Goal: Communication & Community: Answer question/provide support

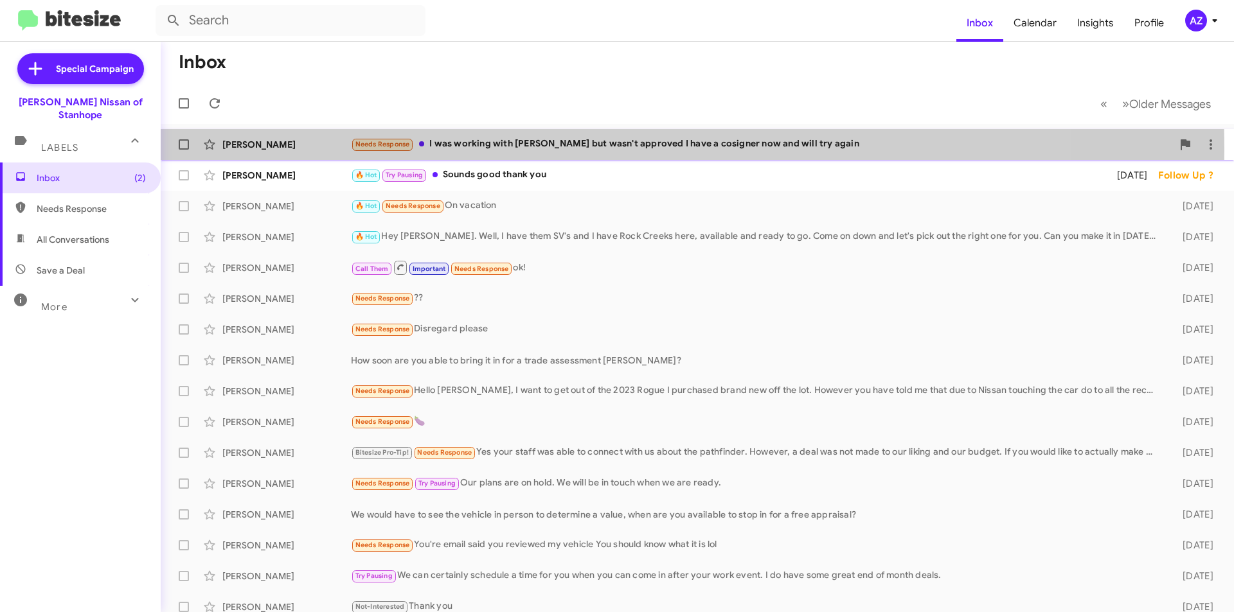
click at [249, 148] on div "[PERSON_NAME]" at bounding box center [286, 144] width 129 height 13
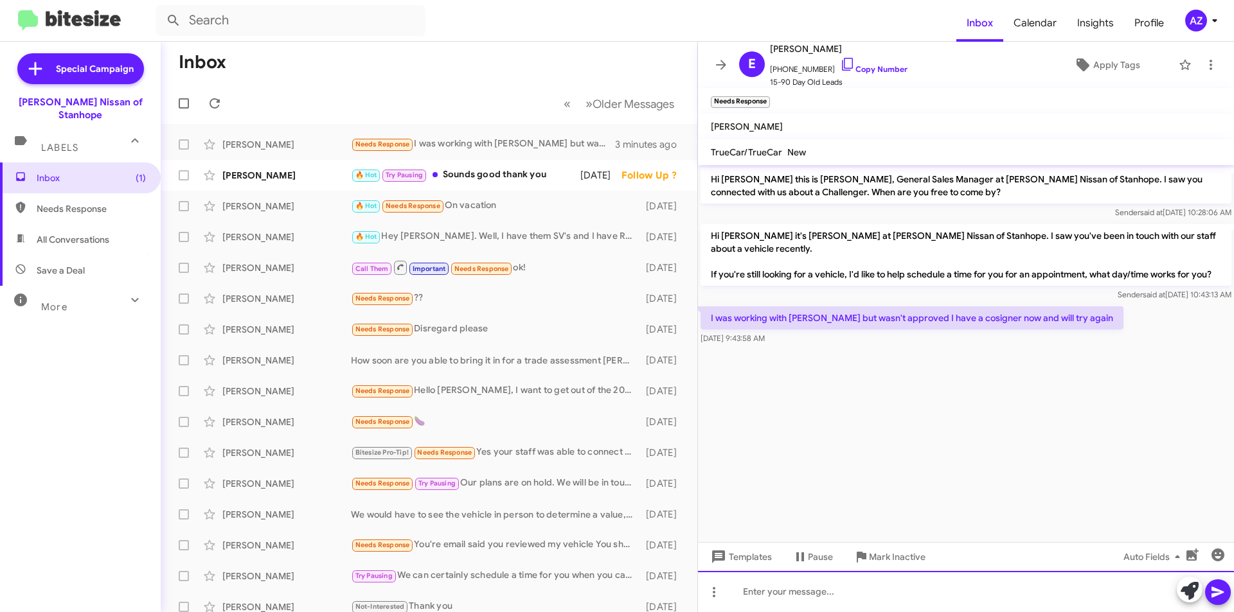
click at [800, 587] on div at bounding box center [966, 591] width 536 height 41
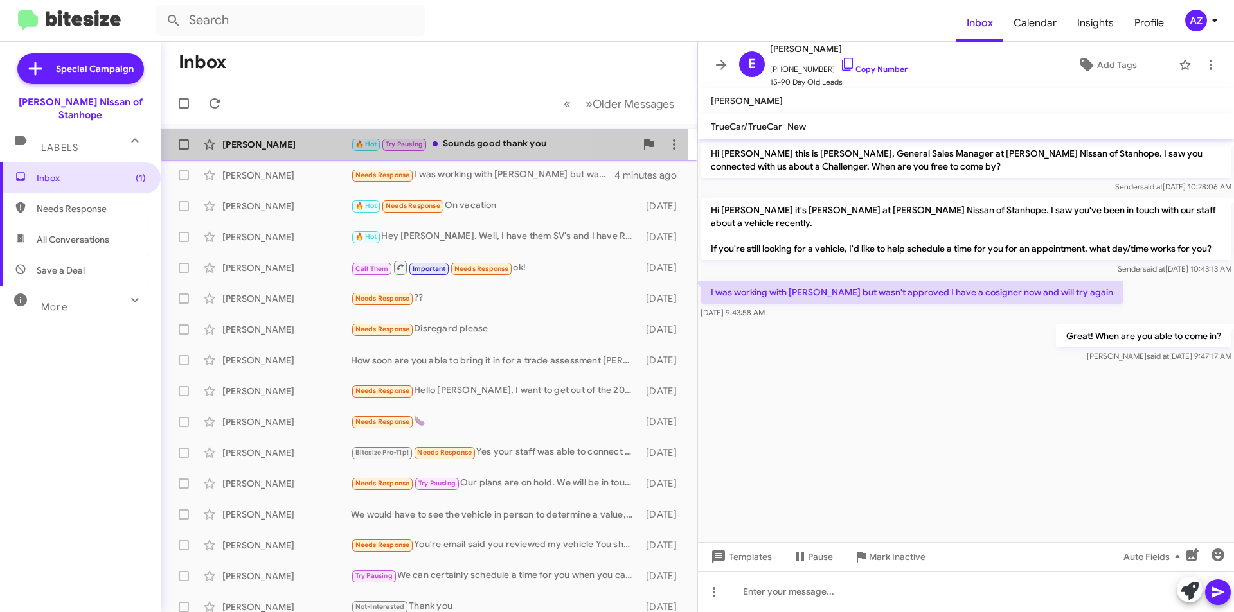
click at [313, 146] on div "[PERSON_NAME]" at bounding box center [286, 144] width 129 height 13
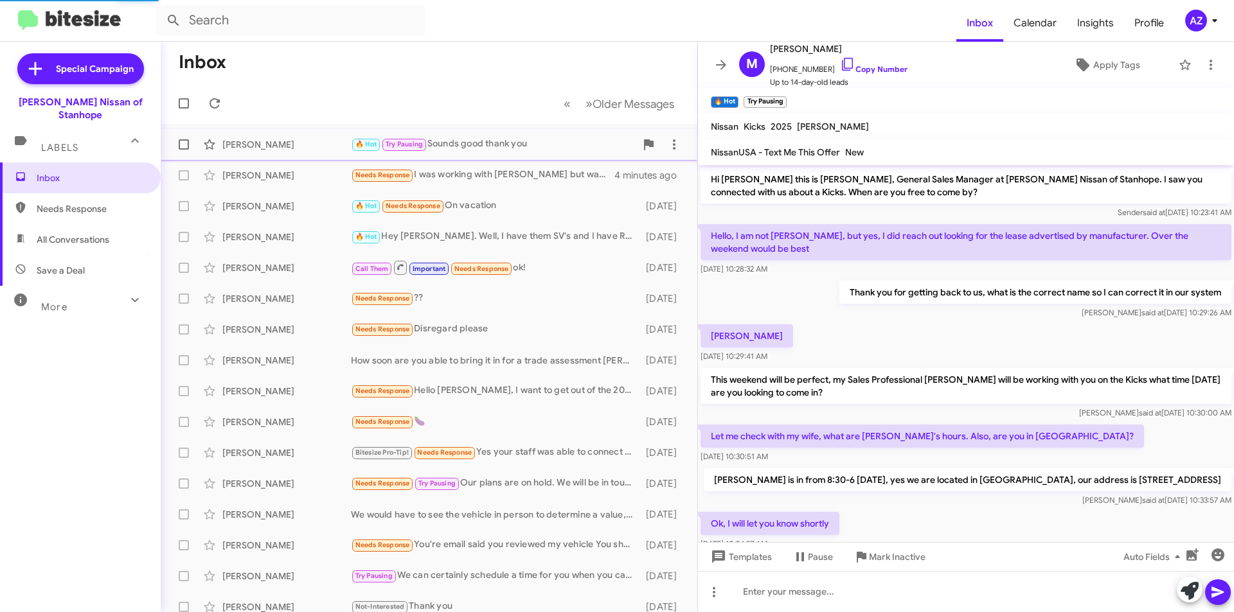
scroll to position [58, 0]
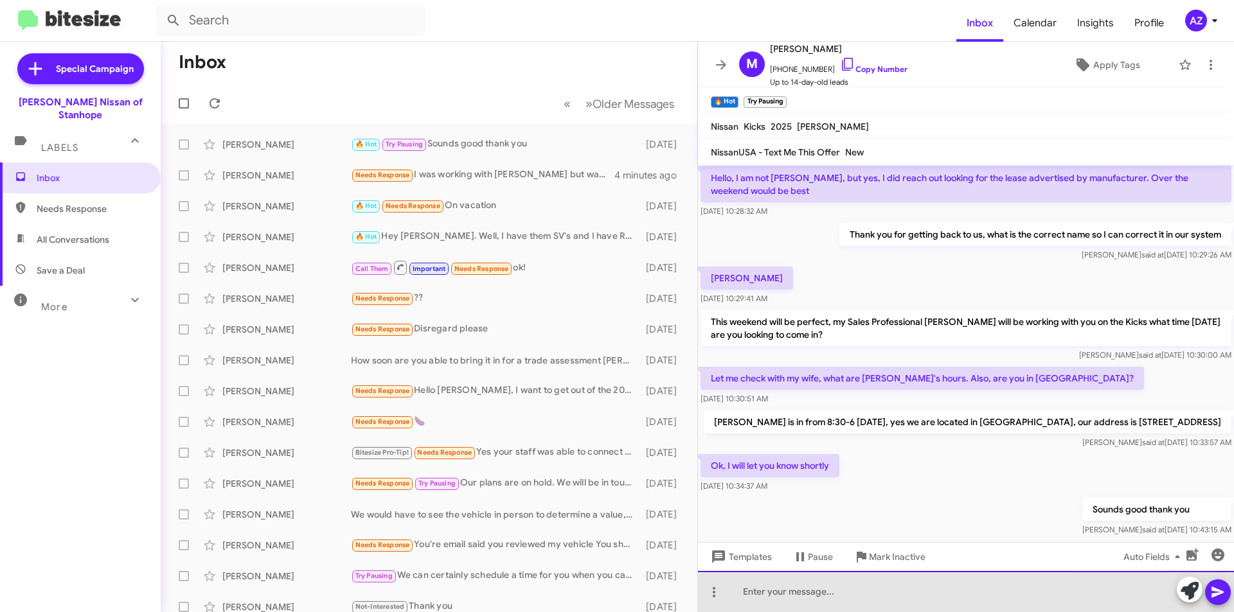
click at [828, 601] on div at bounding box center [966, 591] width 536 height 41
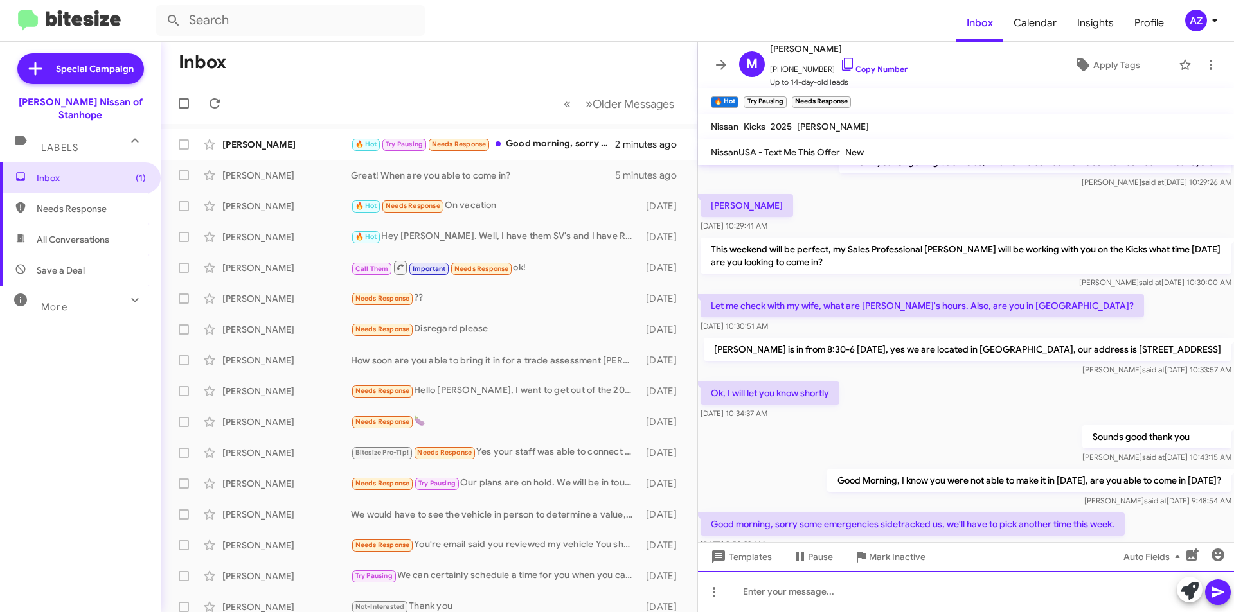
scroll to position [0, 0]
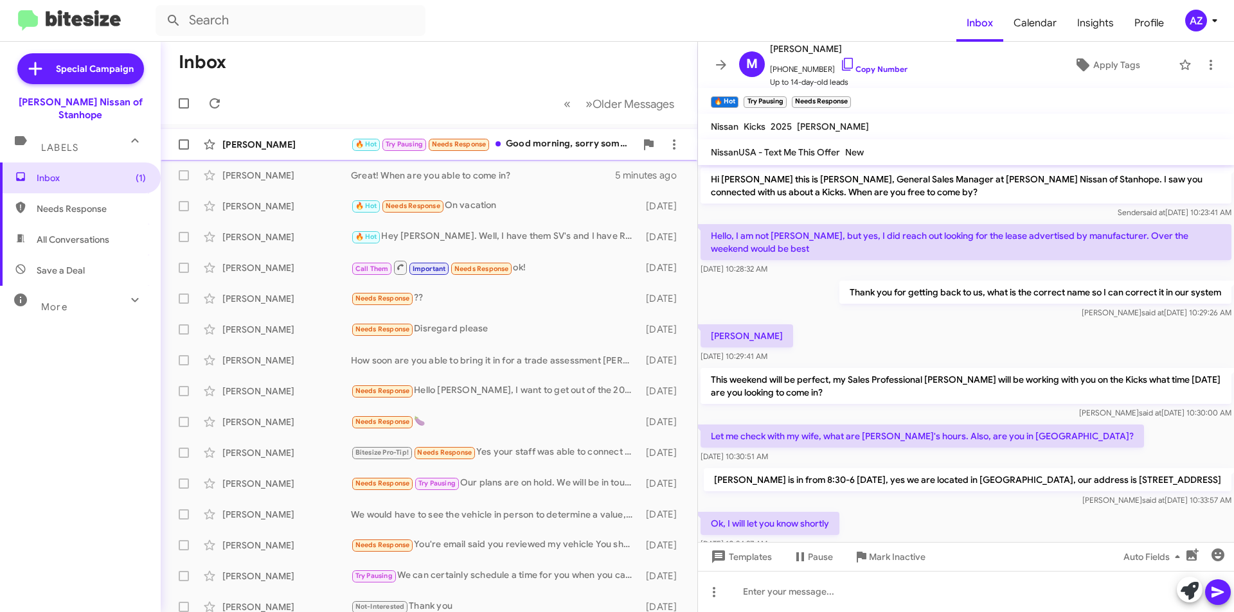
click at [308, 140] on div "[PERSON_NAME]" at bounding box center [286, 144] width 129 height 13
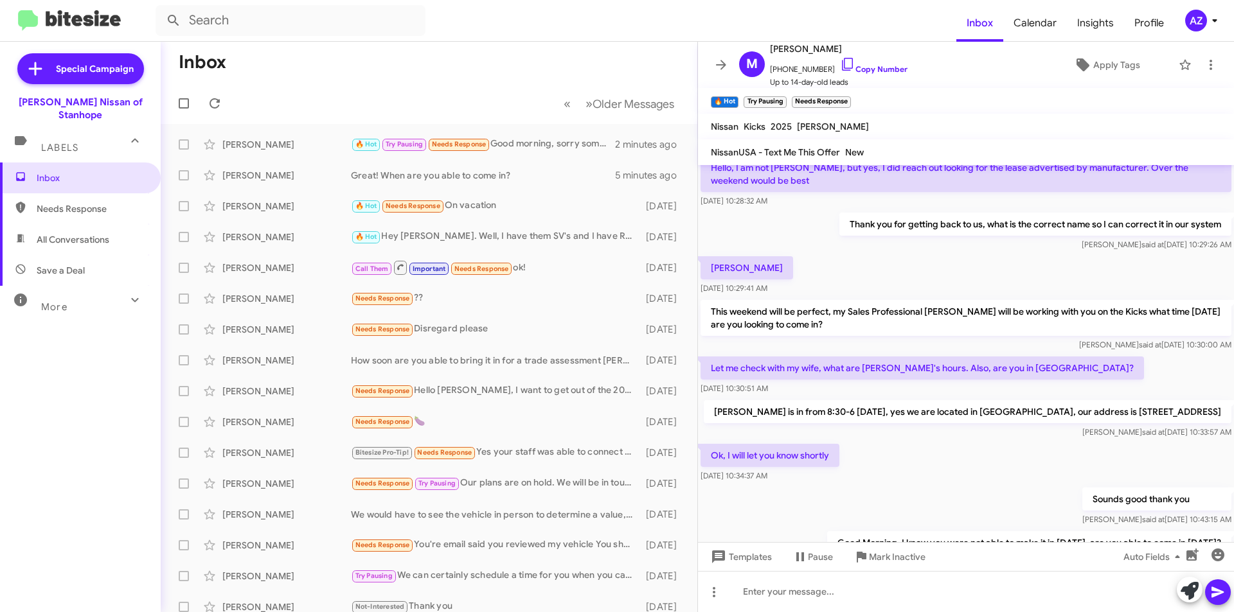
scroll to position [177, 0]
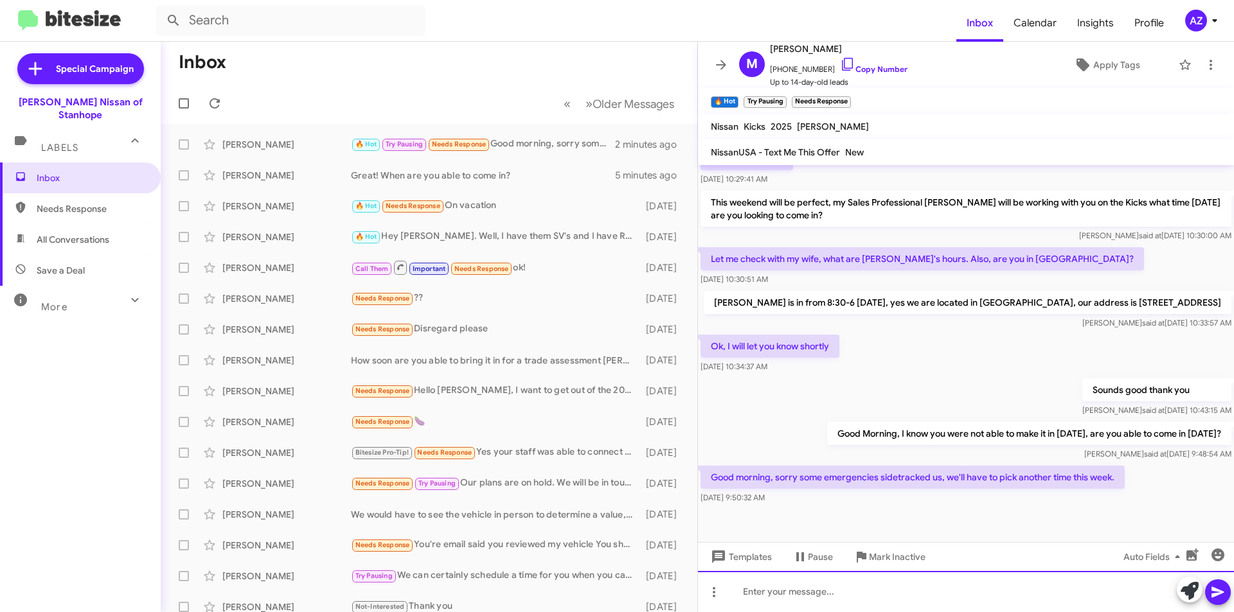
click at [942, 598] on div at bounding box center [966, 591] width 536 height 41
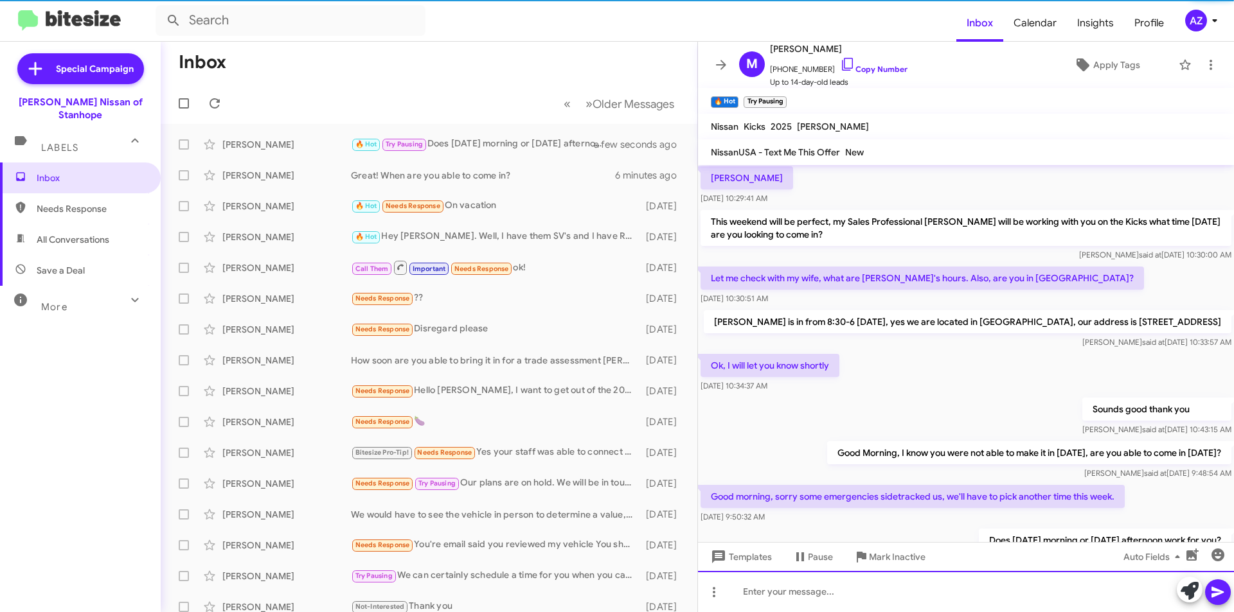
scroll to position [224, 0]
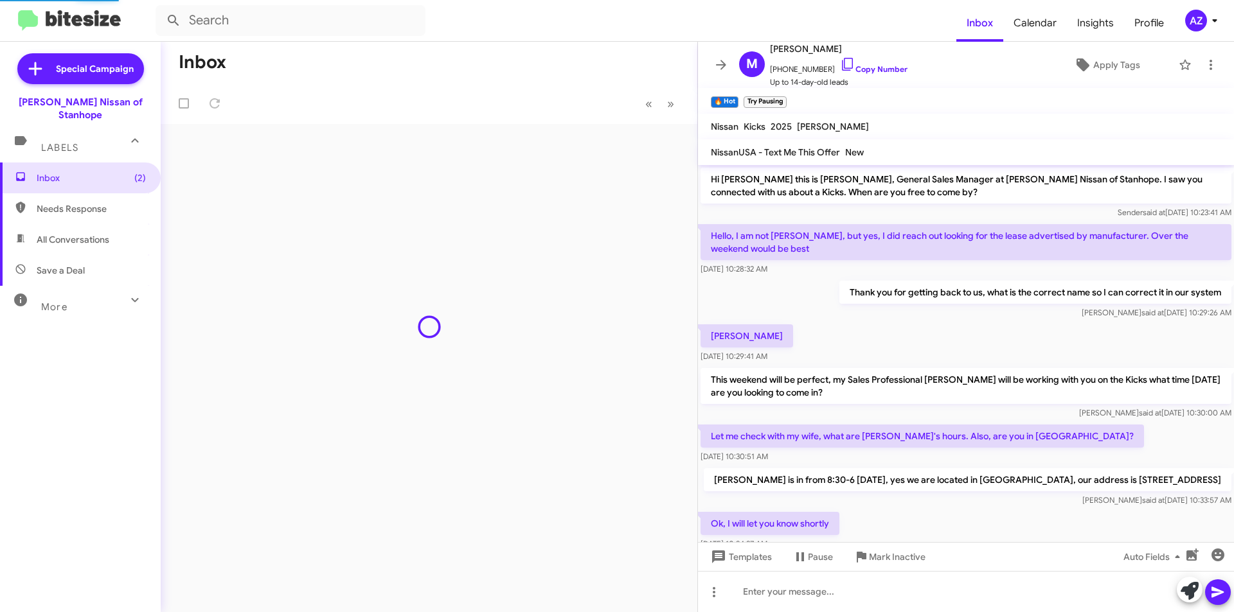
scroll to position [224, 0]
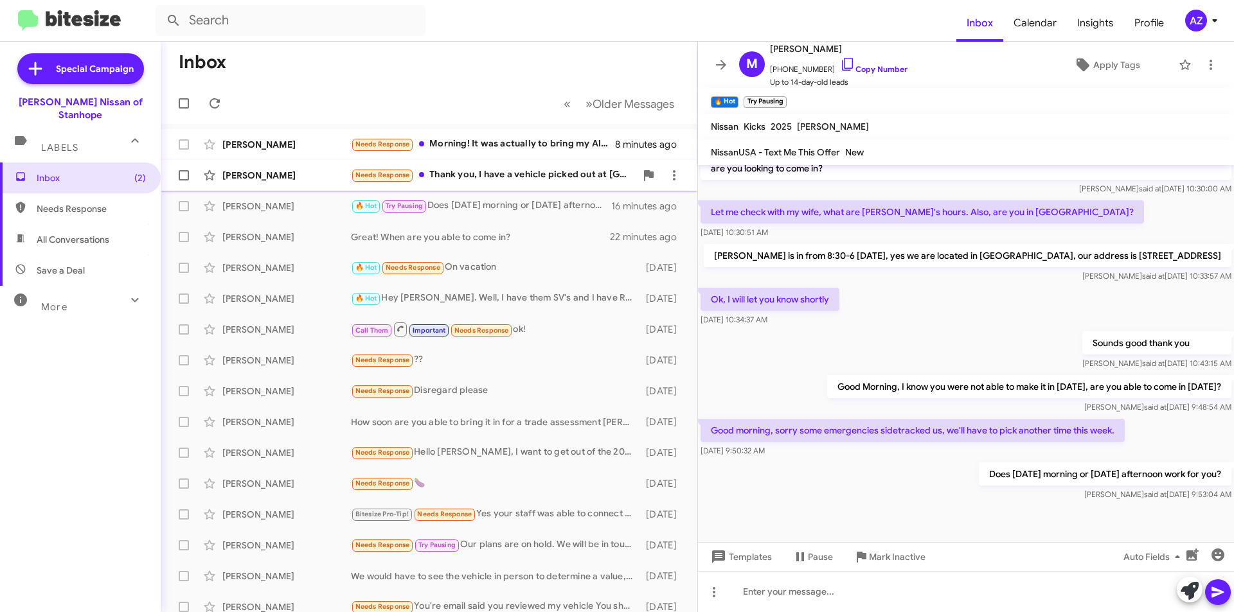
click at [299, 174] on div "[PERSON_NAME]" at bounding box center [286, 175] width 129 height 13
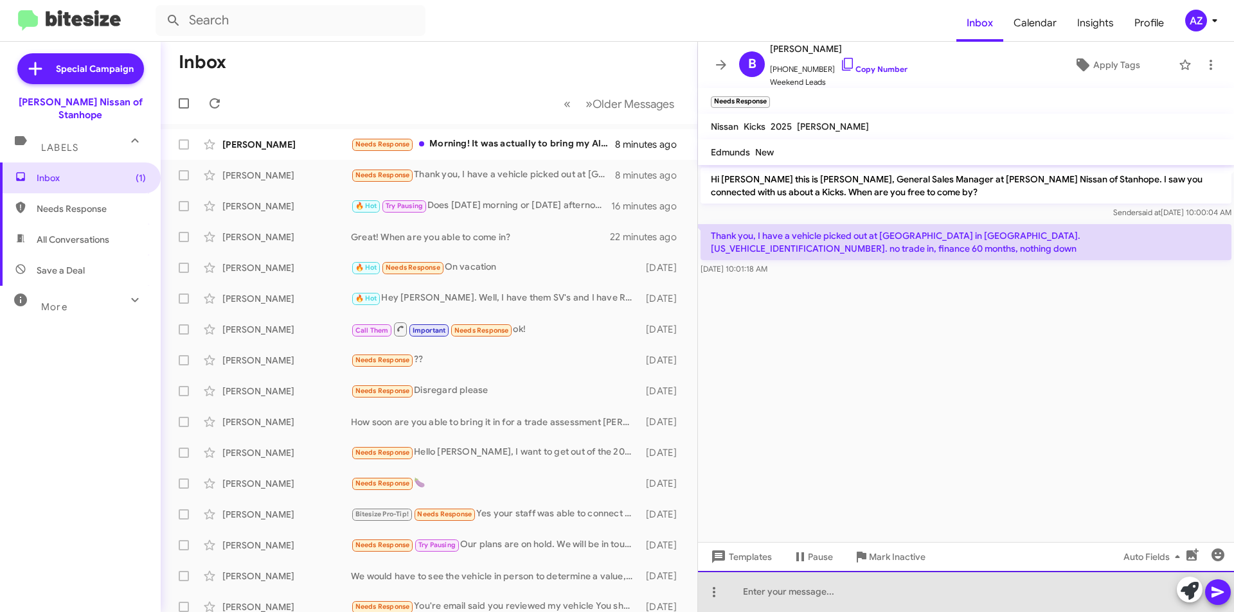
click at [824, 603] on div at bounding box center [966, 591] width 536 height 41
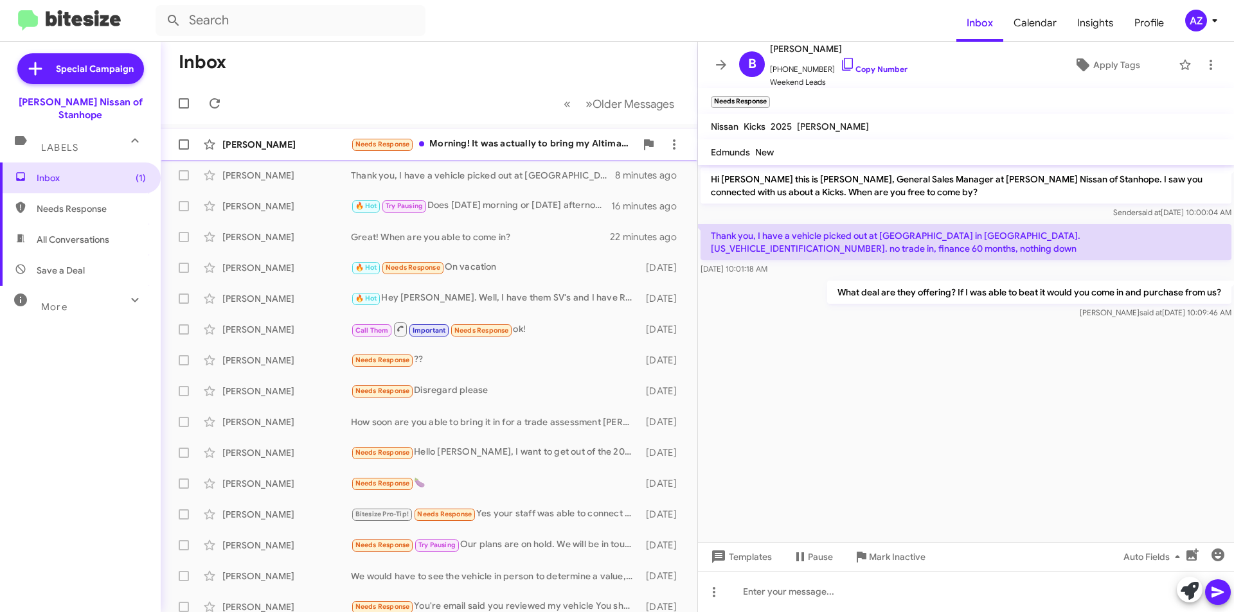
click at [296, 144] on div "[PERSON_NAME]" at bounding box center [286, 144] width 129 height 13
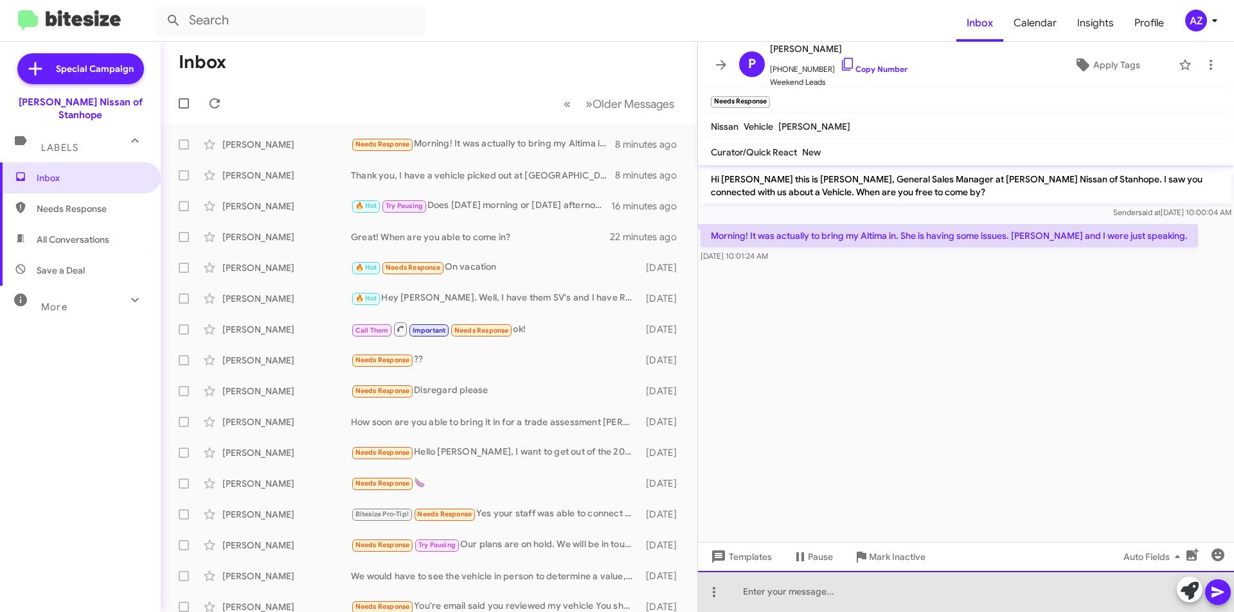
click at [836, 607] on div at bounding box center [966, 591] width 536 height 41
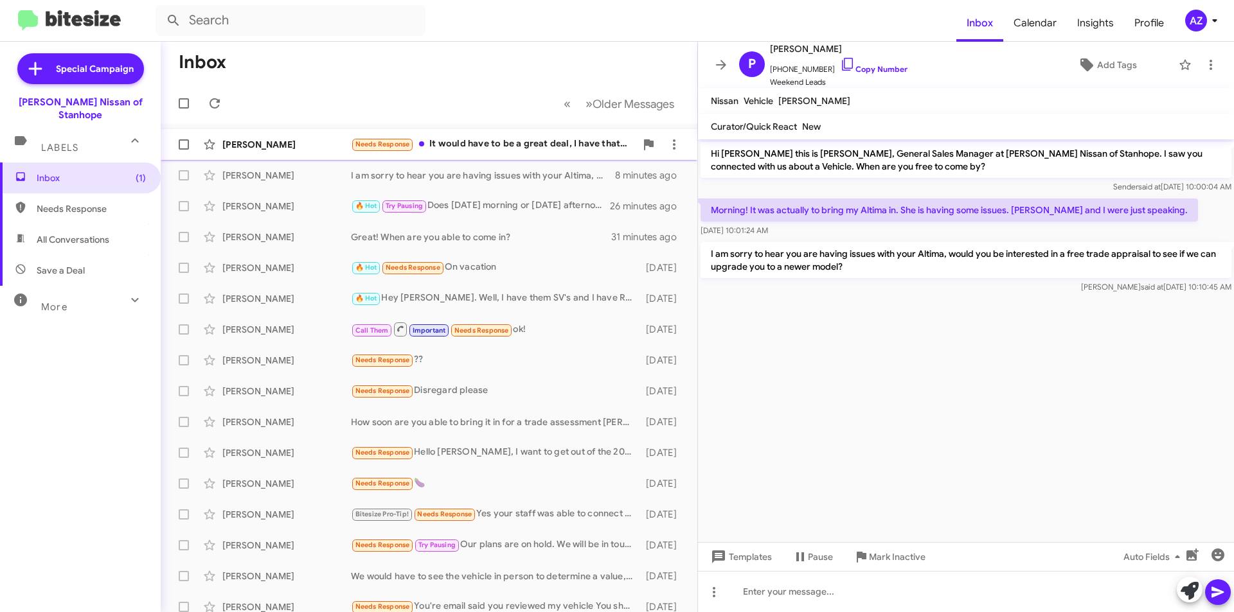
click at [299, 147] on div "[PERSON_NAME]" at bounding box center [286, 144] width 129 height 13
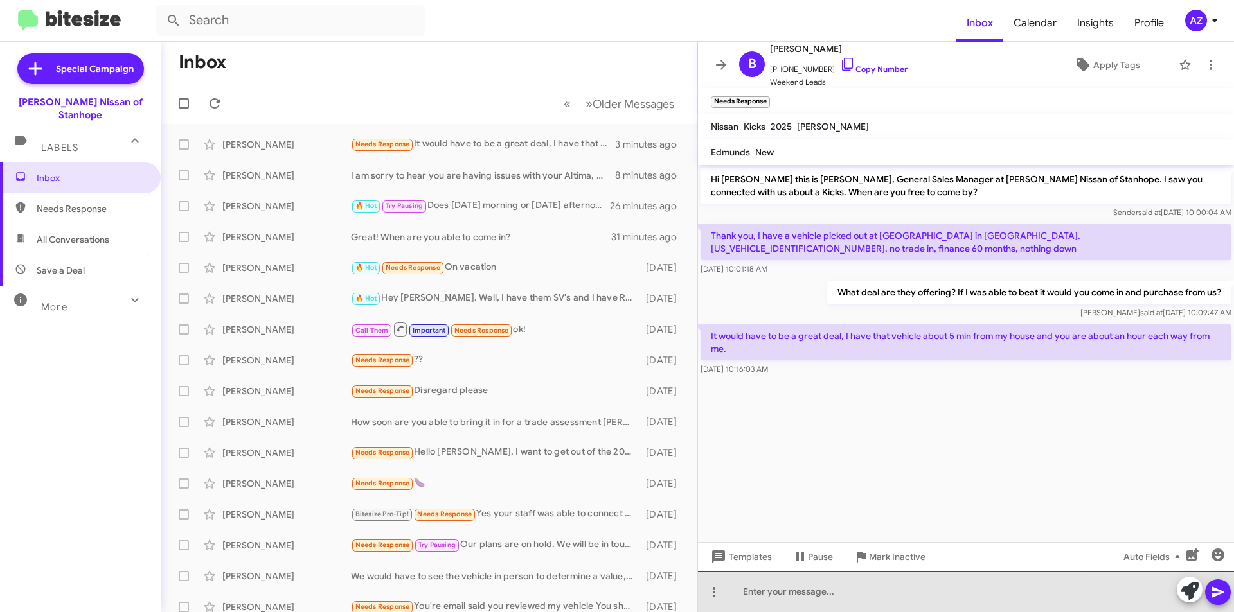
click at [832, 594] on div at bounding box center [966, 591] width 536 height 41
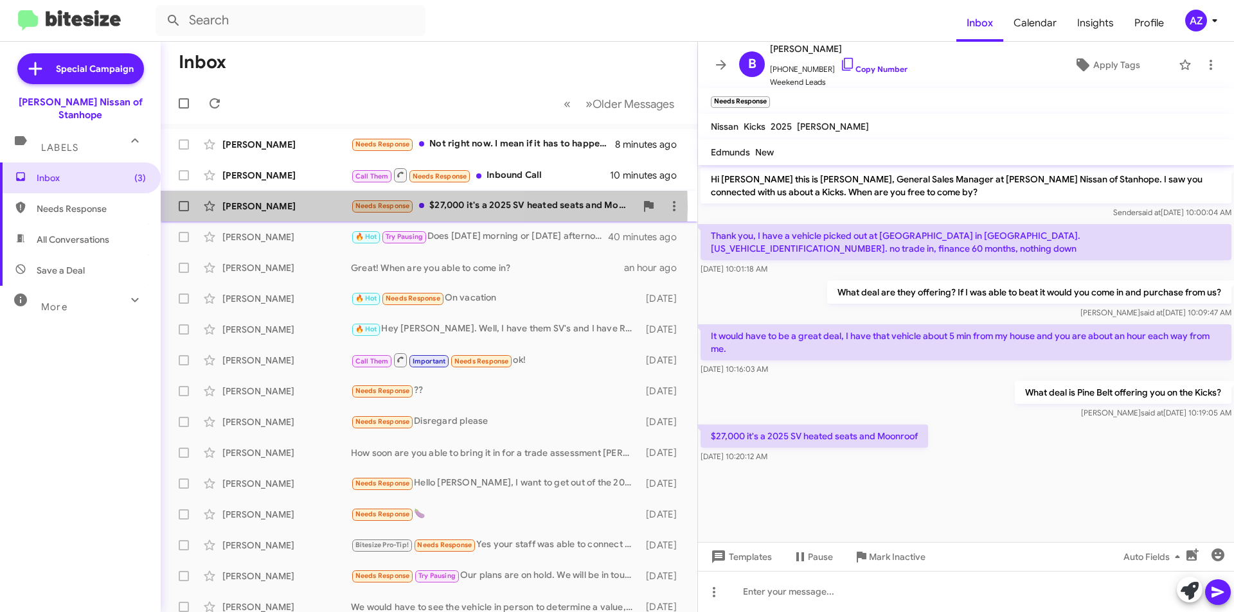
click at [280, 207] on div "[PERSON_NAME]" at bounding box center [286, 206] width 129 height 13
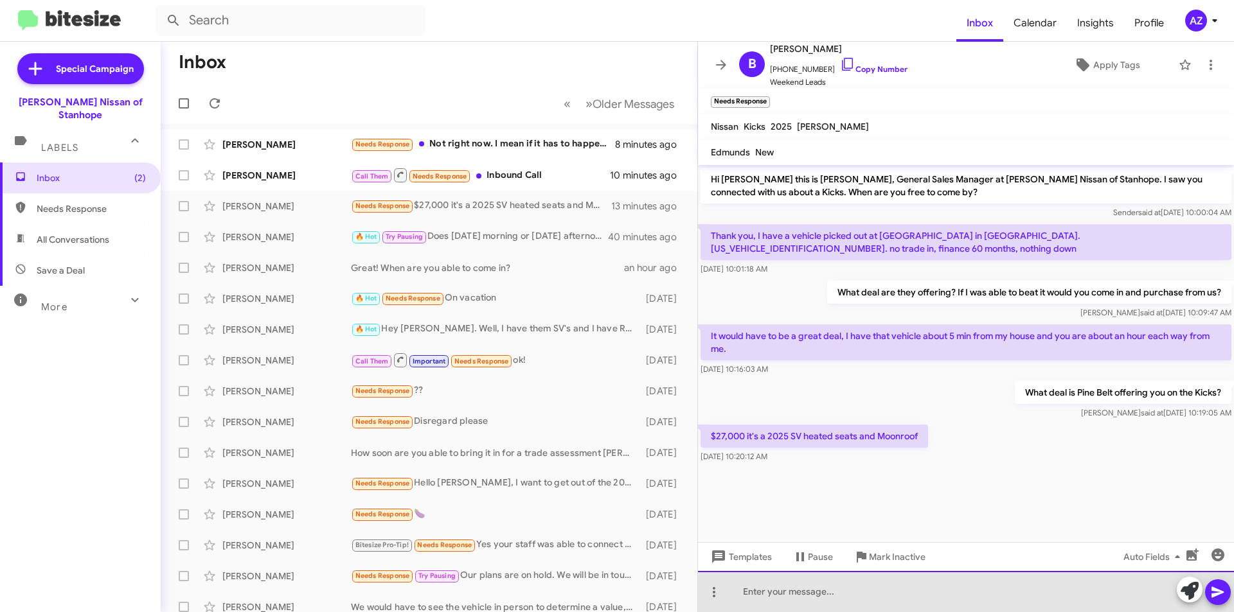
click at [795, 593] on div at bounding box center [966, 591] width 536 height 41
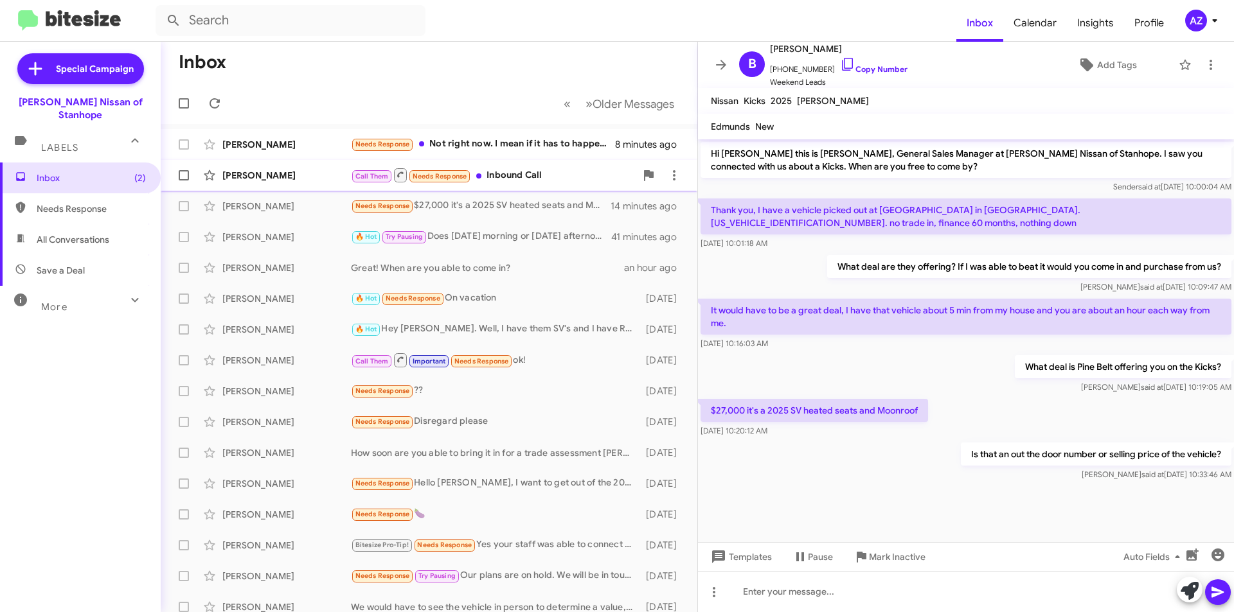
click at [291, 170] on div "[PERSON_NAME]" at bounding box center [286, 175] width 129 height 13
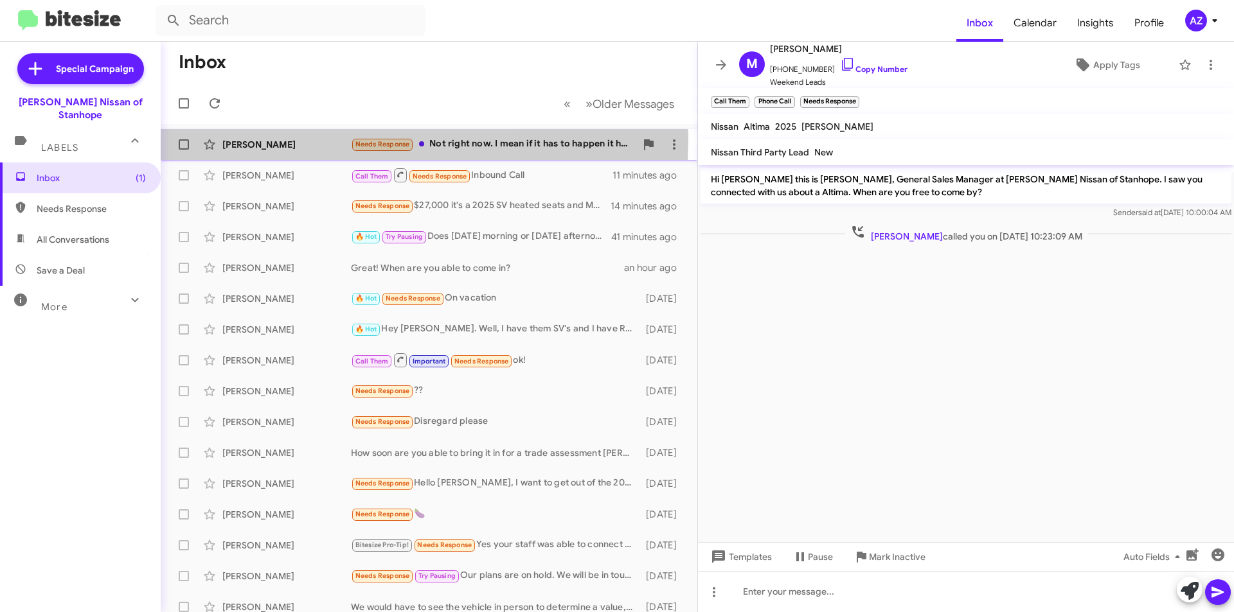
click at [277, 138] on div "[PERSON_NAME]" at bounding box center [286, 144] width 129 height 13
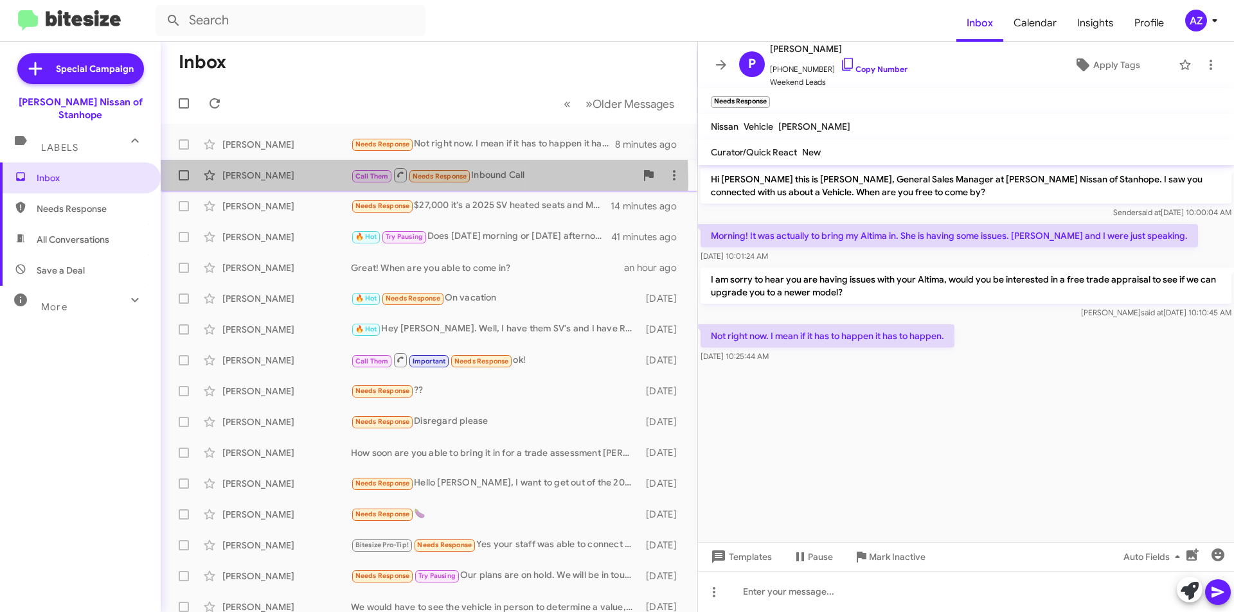
click at [281, 181] on div "[PERSON_NAME]" at bounding box center [286, 175] width 129 height 13
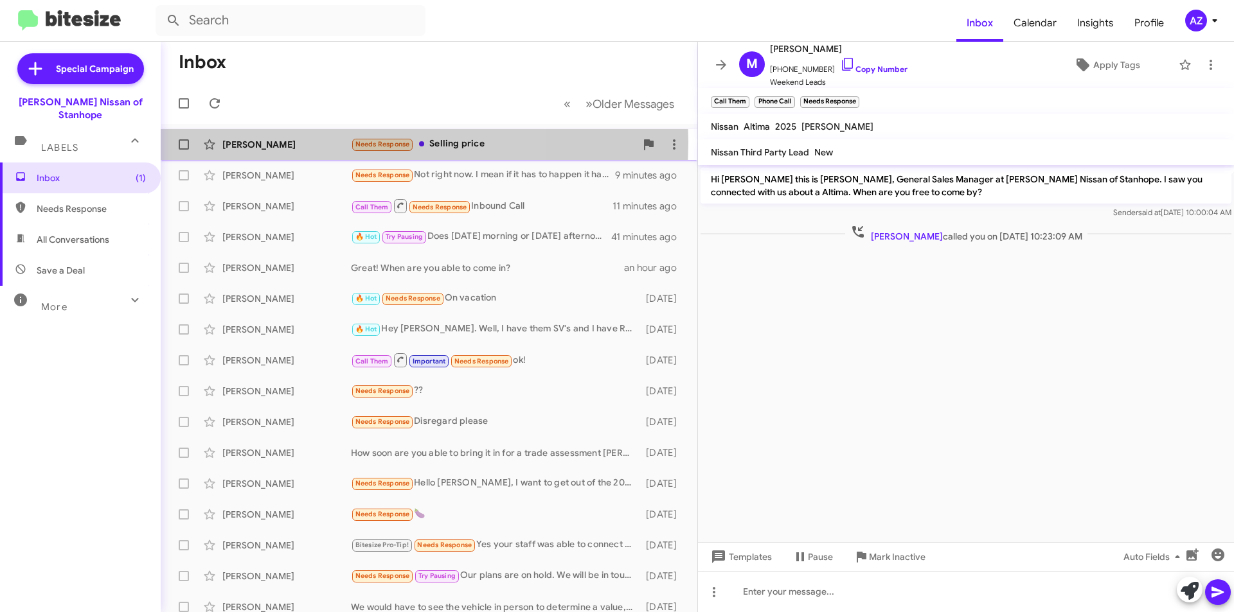
click at [290, 142] on div "[PERSON_NAME]" at bounding box center [286, 144] width 129 height 13
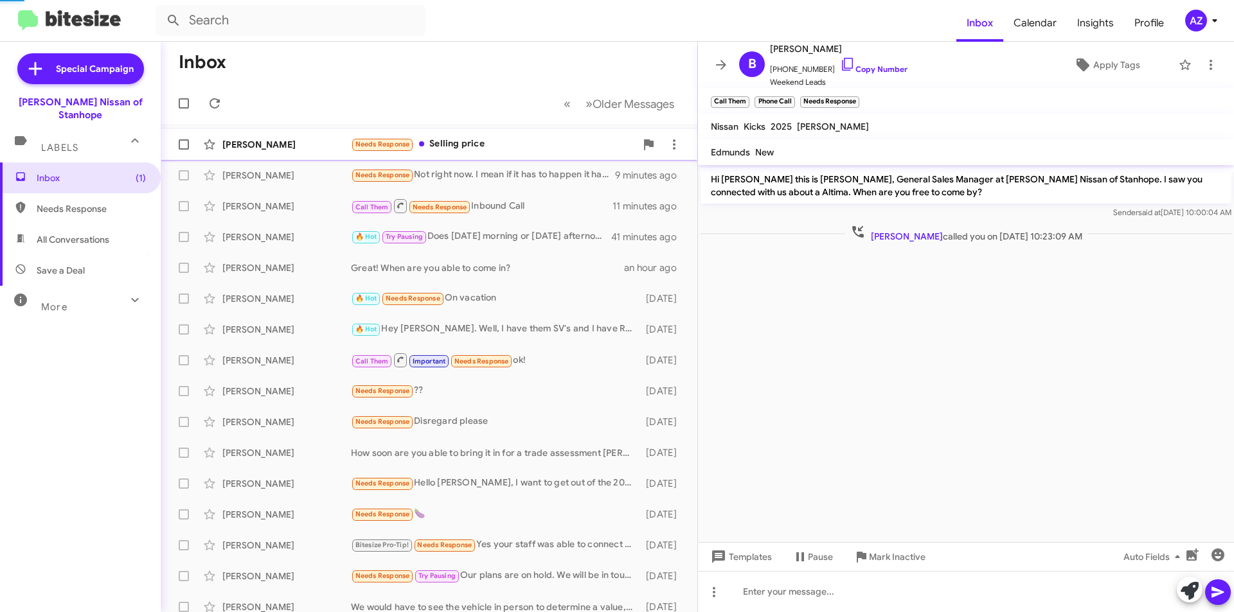
scroll to position [37, 0]
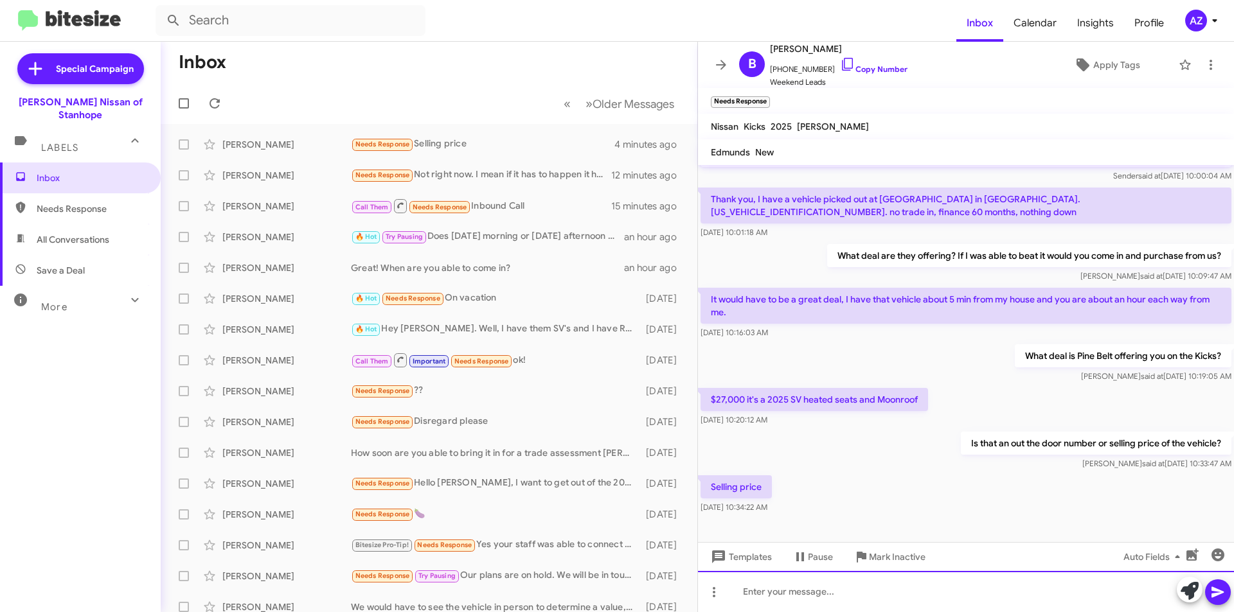
click at [844, 598] on div at bounding box center [966, 591] width 536 height 41
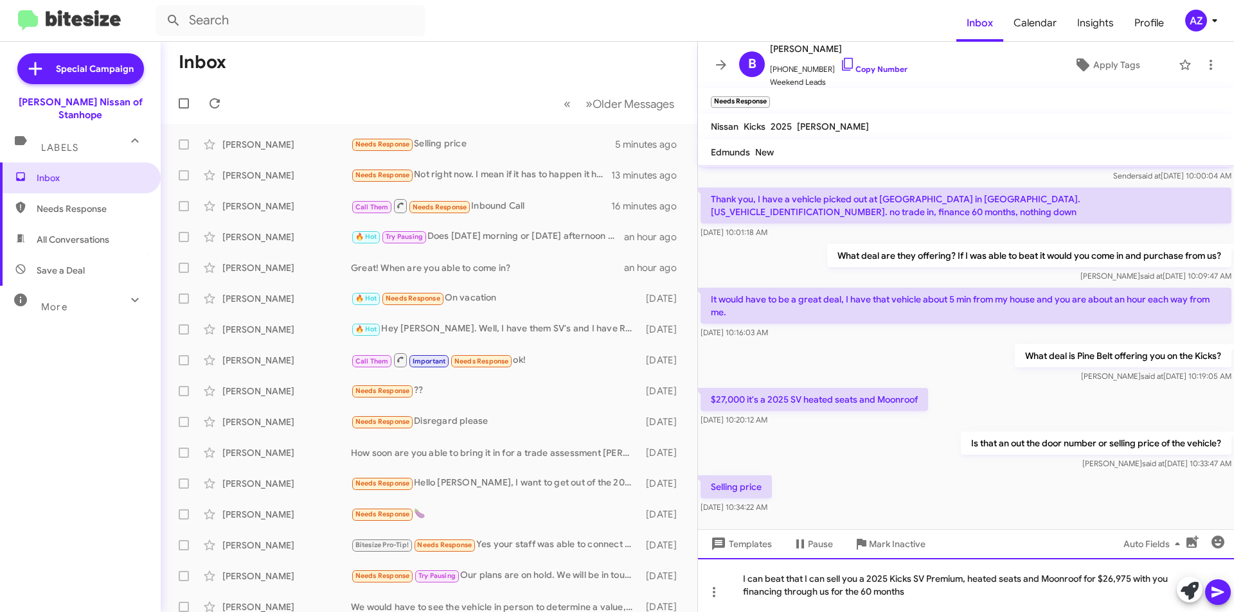
click at [965, 583] on div "I can beat that I can sell you a 2025 Kicks SV Premium, heated seats and Moonro…" at bounding box center [966, 585] width 536 height 54
click at [1218, 591] on icon at bounding box center [1217, 592] width 12 height 11
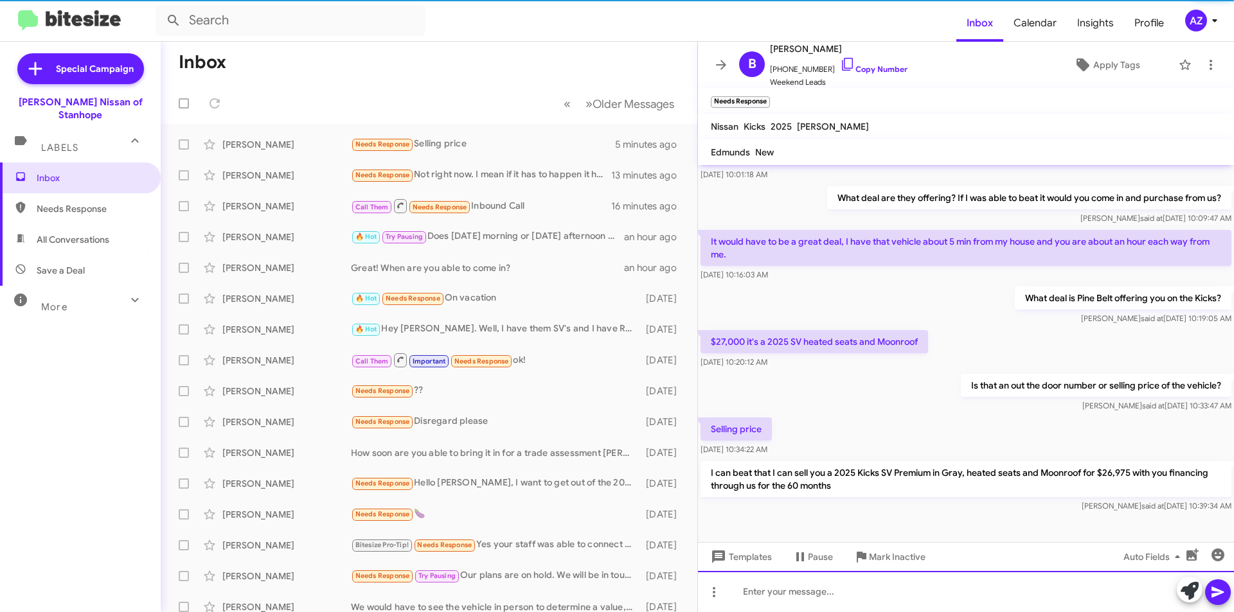
scroll to position [96, 0]
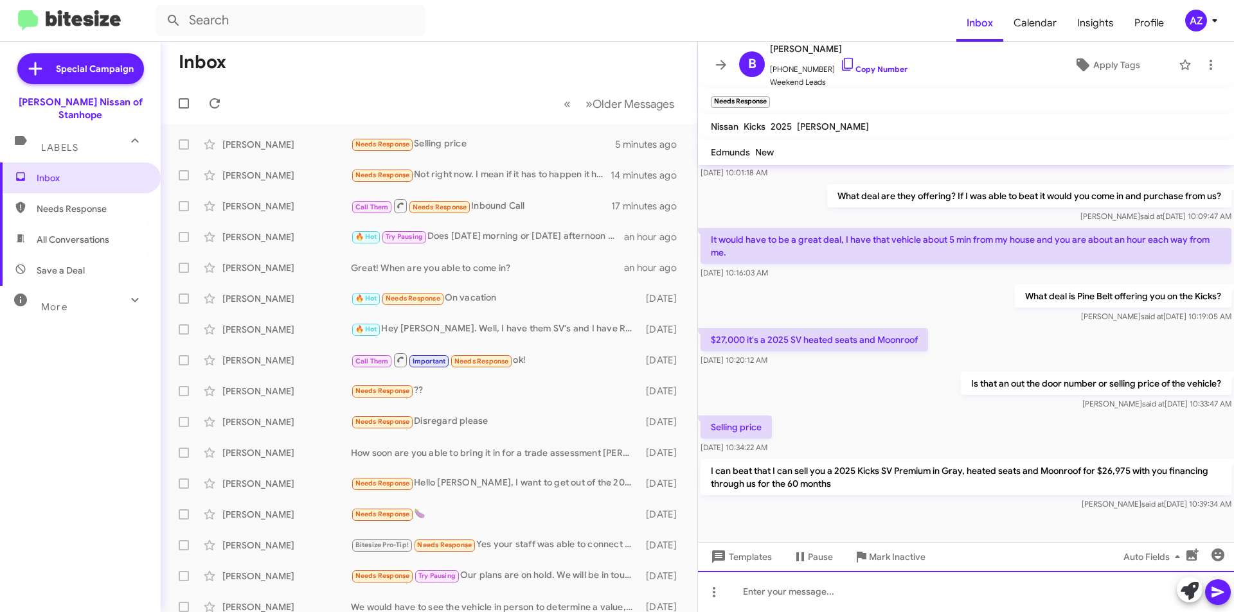
click at [810, 593] on div at bounding box center [966, 591] width 536 height 41
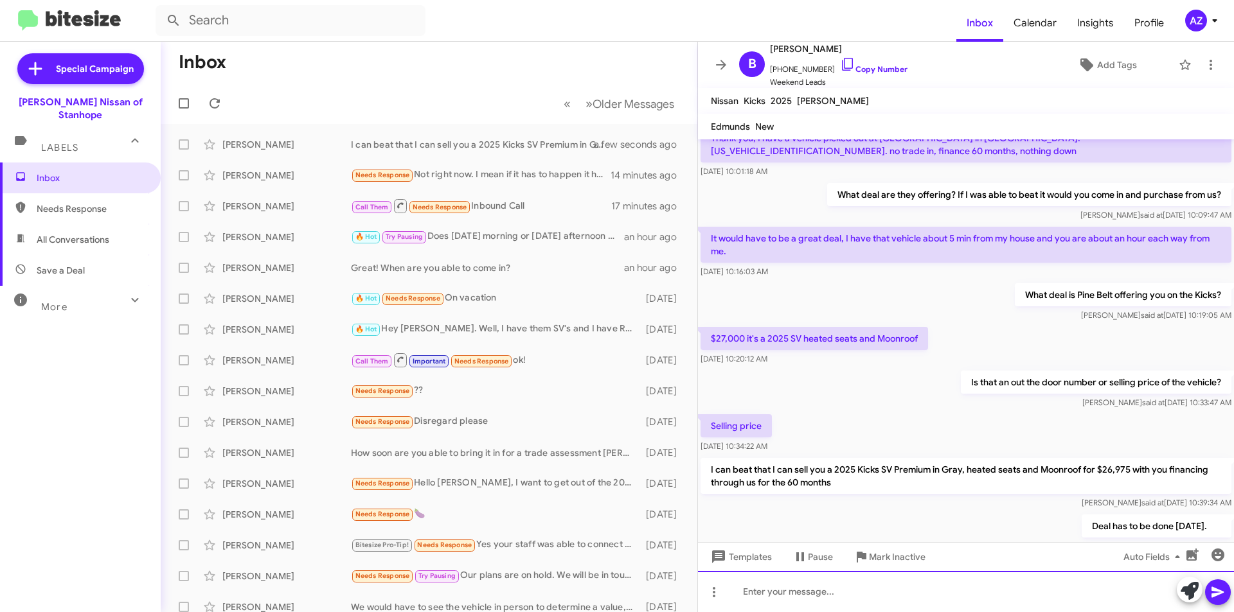
scroll to position [118, 0]
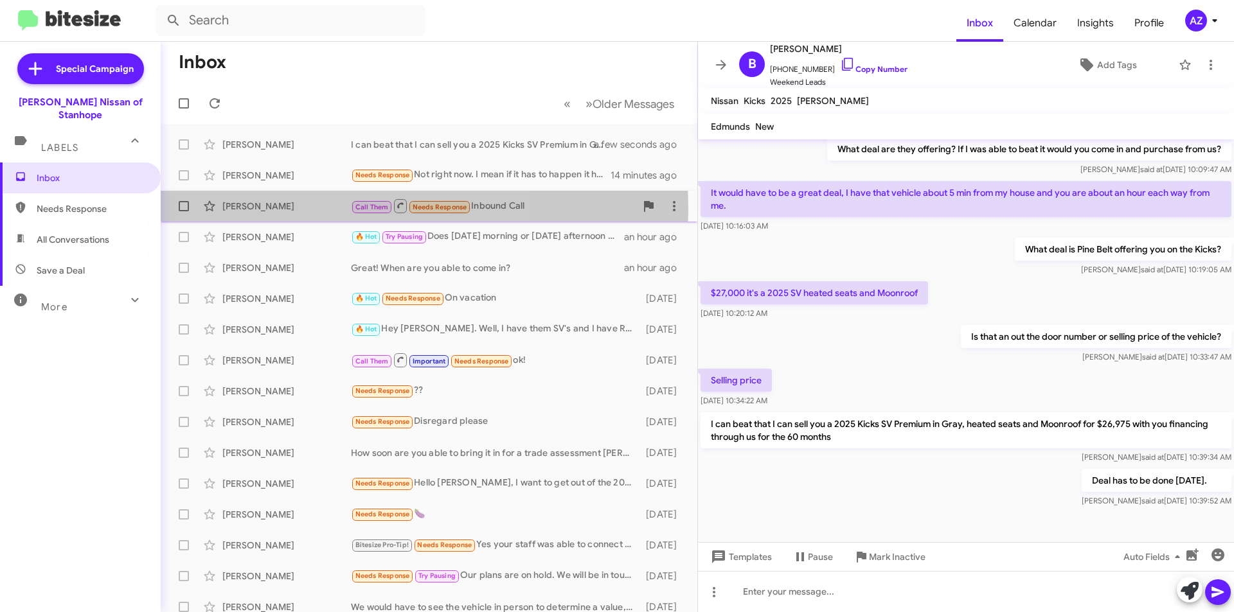
click at [283, 210] on div "[PERSON_NAME]" at bounding box center [286, 206] width 129 height 13
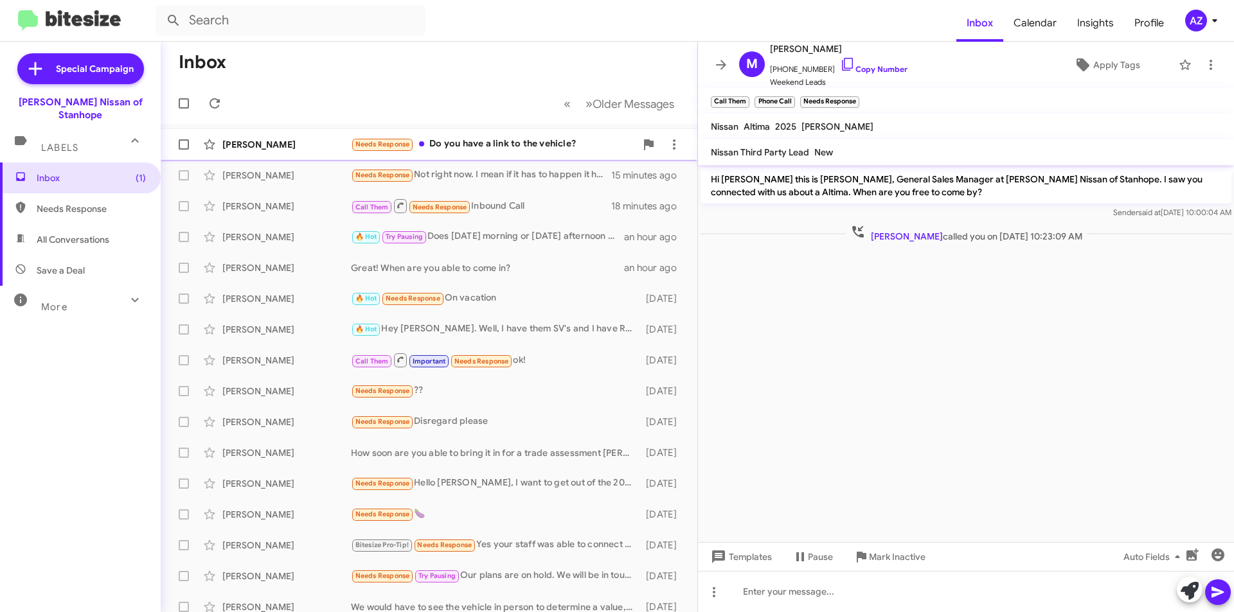
click at [318, 145] on div "[PERSON_NAME]" at bounding box center [286, 144] width 129 height 13
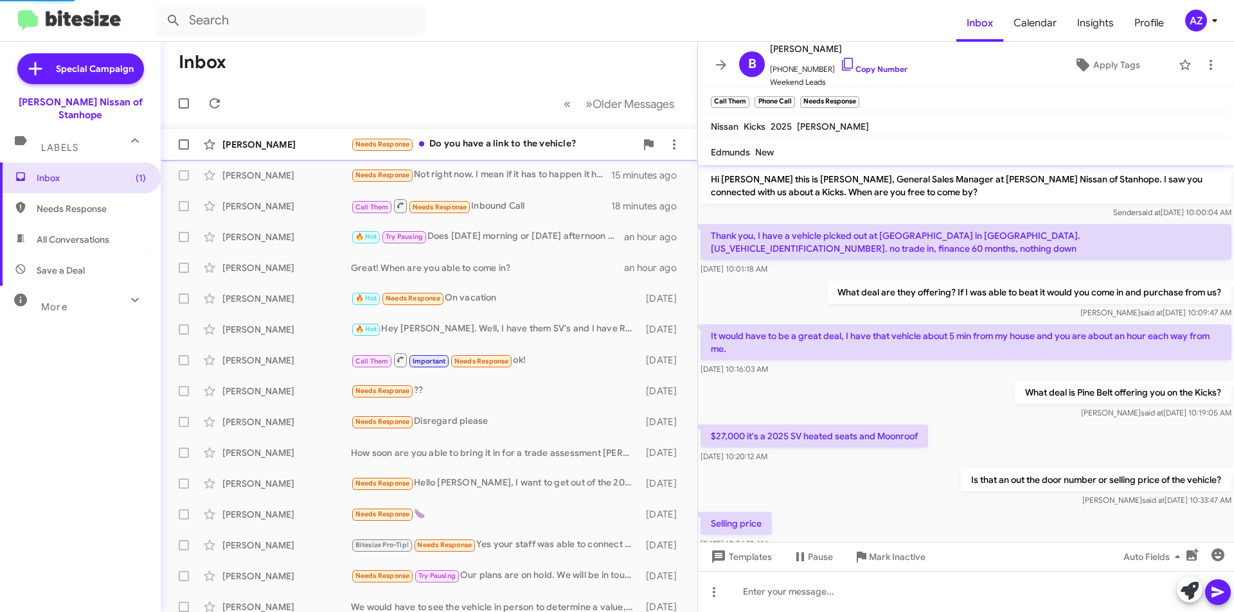
scroll to position [190, 0]
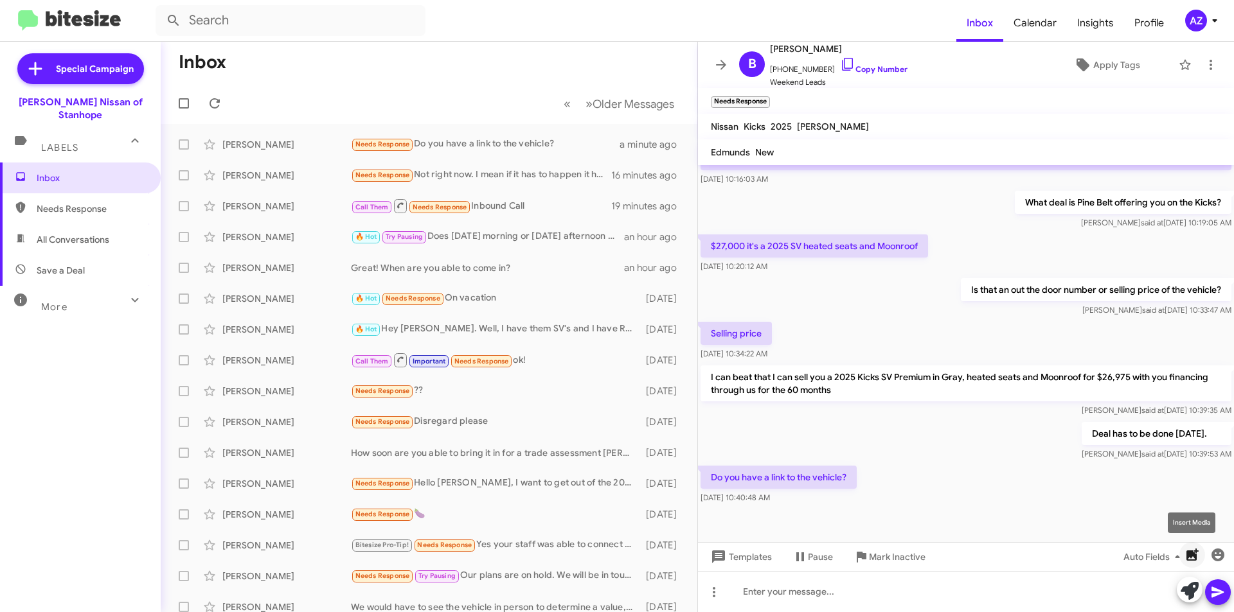
click at [1191, 558] on icon "button" at bounding box center [1192, 555] width 12 height 12
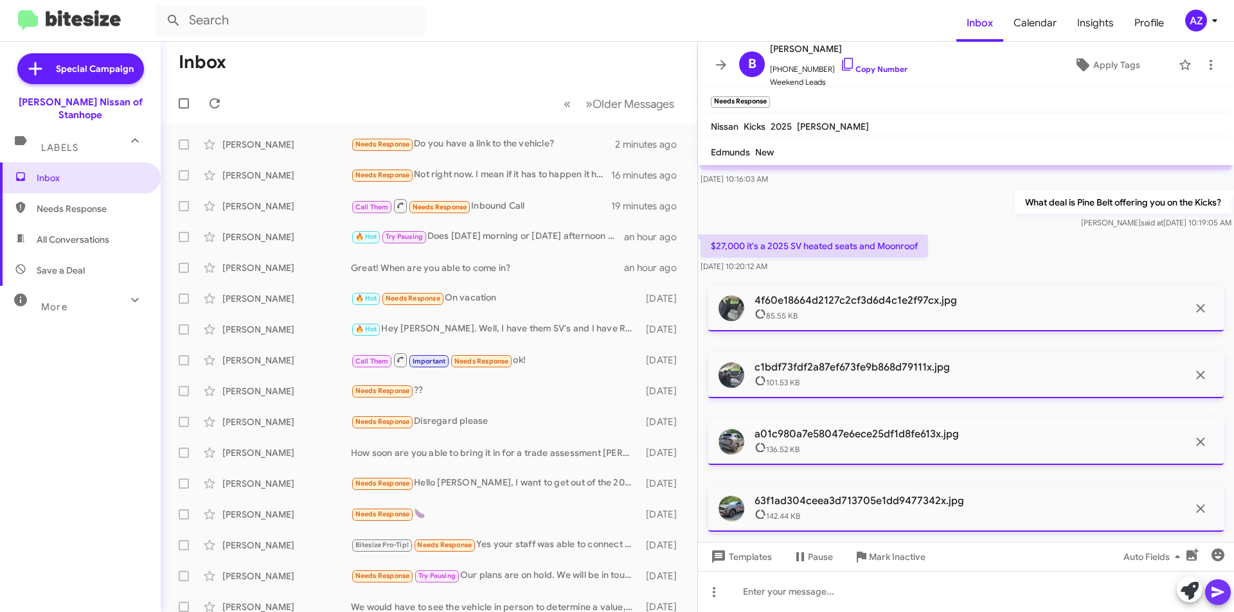
click at [1218, 598] on icon at bounding box center [1217, 592] width 15 height 15
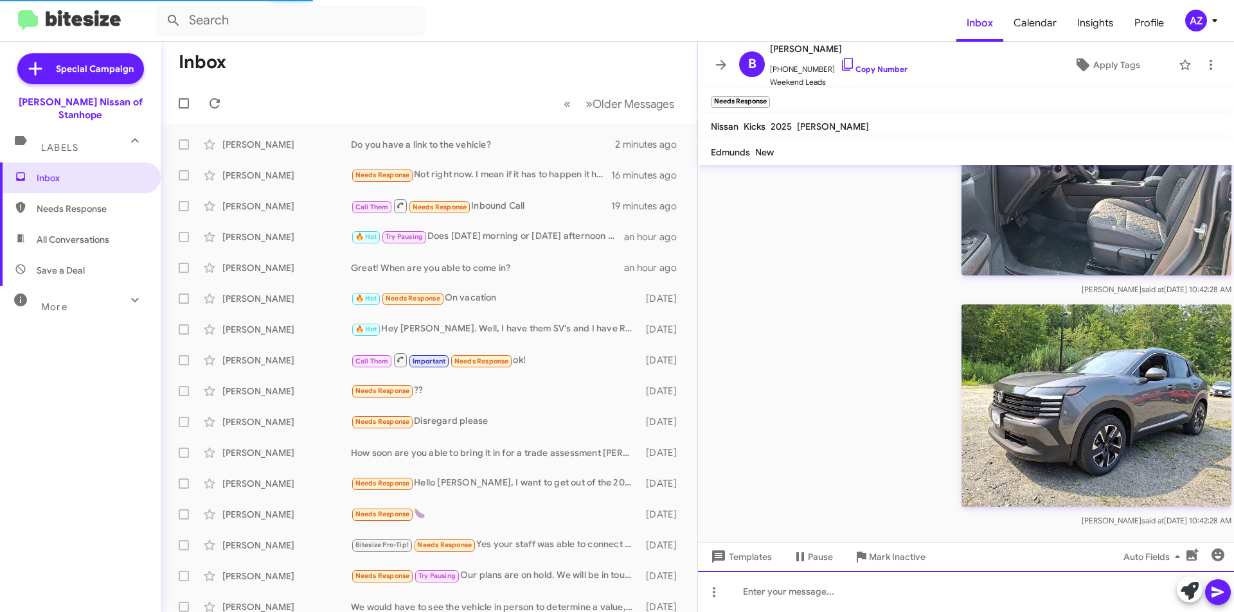
scroll to position [1046, 0]
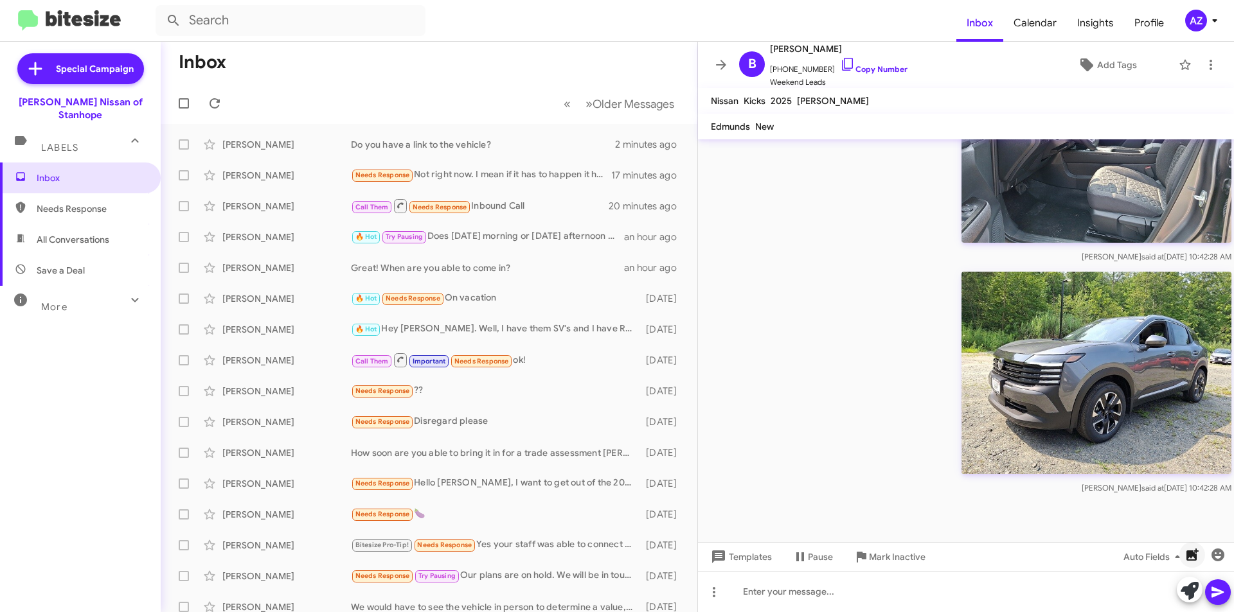
click at [1196, 557] on icon "button" at bounding box center [1192, 555] width 12 height 12
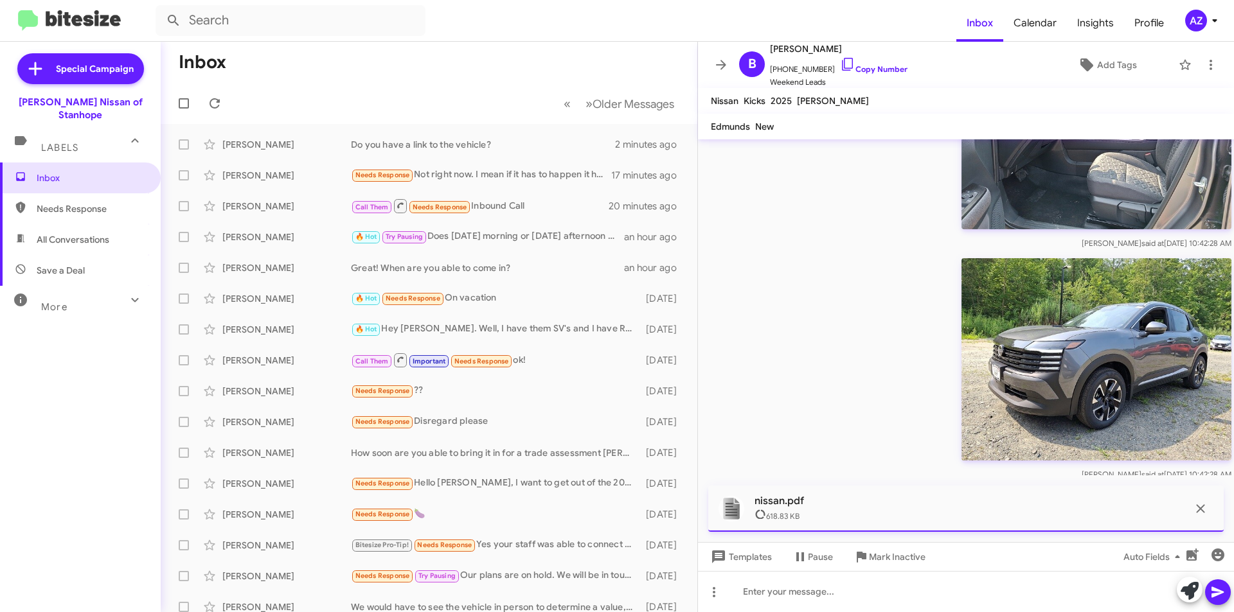
click at [1220, 592] on icon at bounding box center [1217, 592] width 12 height 11
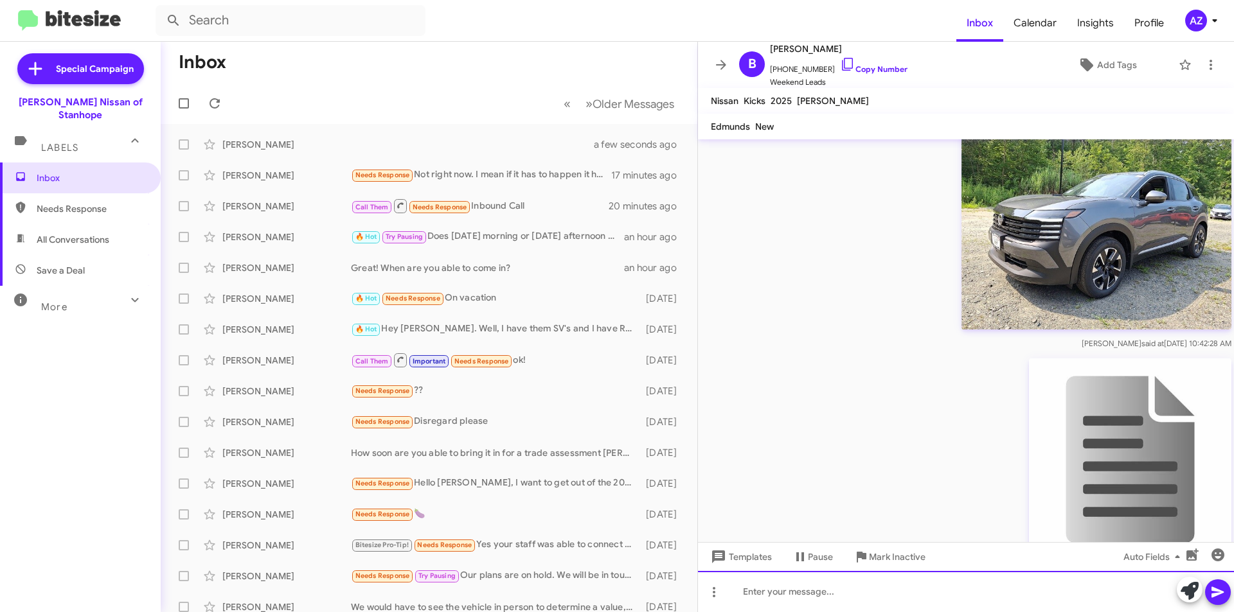
scroll to position [1337, 0]
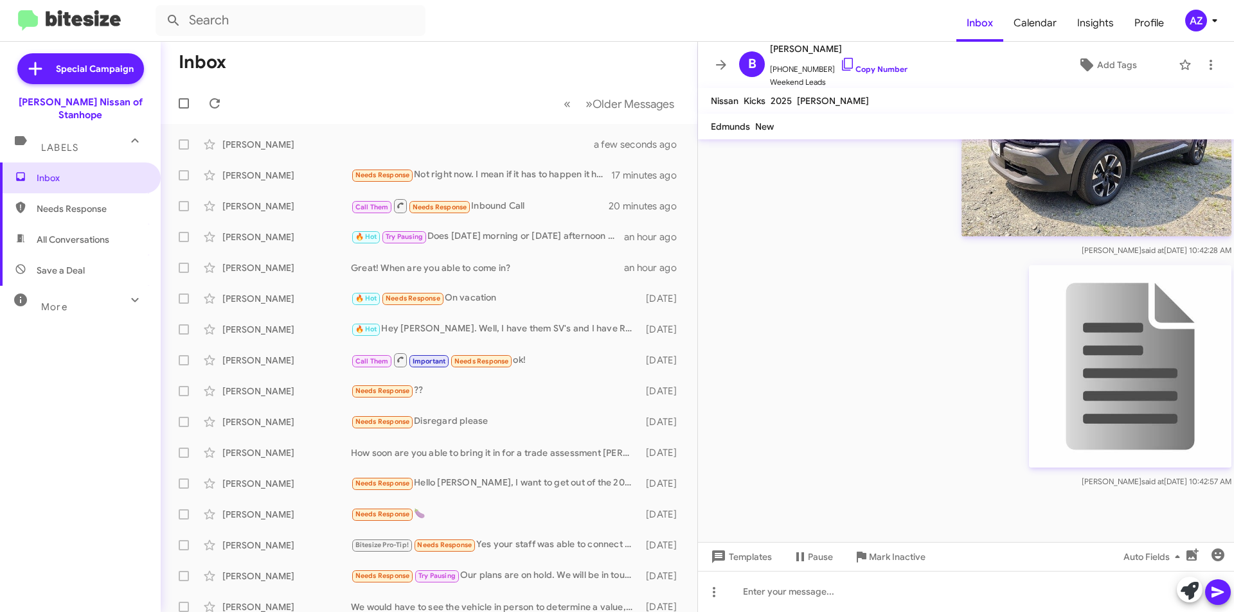
click at [1100, 388] on img at bounding box center [1130, 366] width 202 height 202
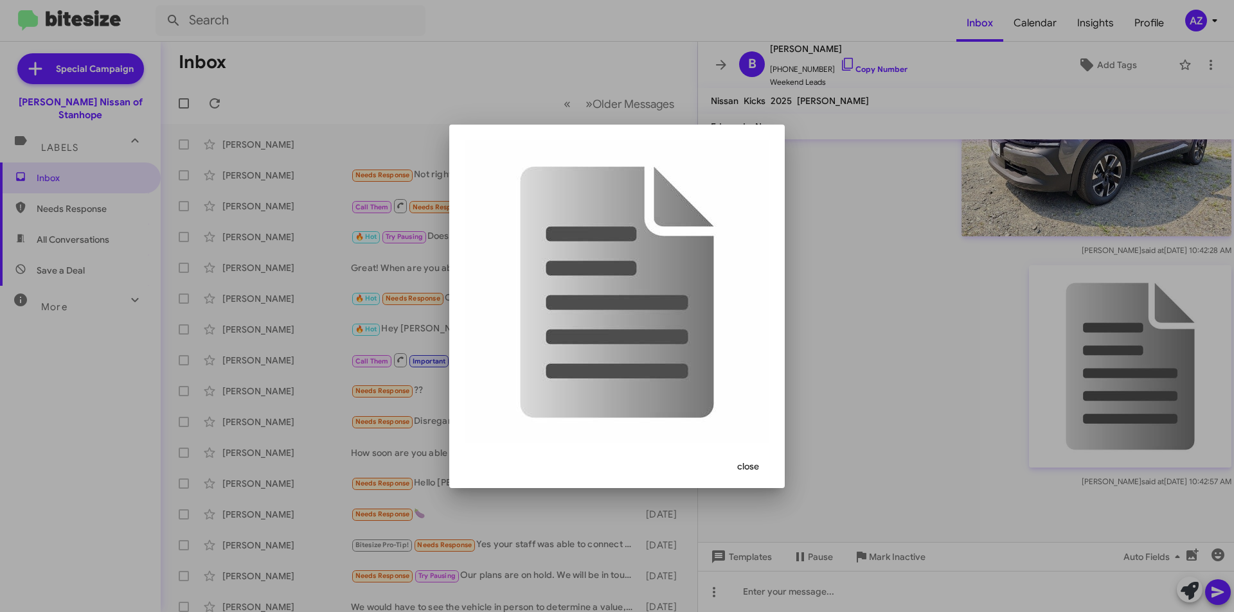
click at [738, 470] on span "close" at bounding box center [748, 466] width 22 height 23
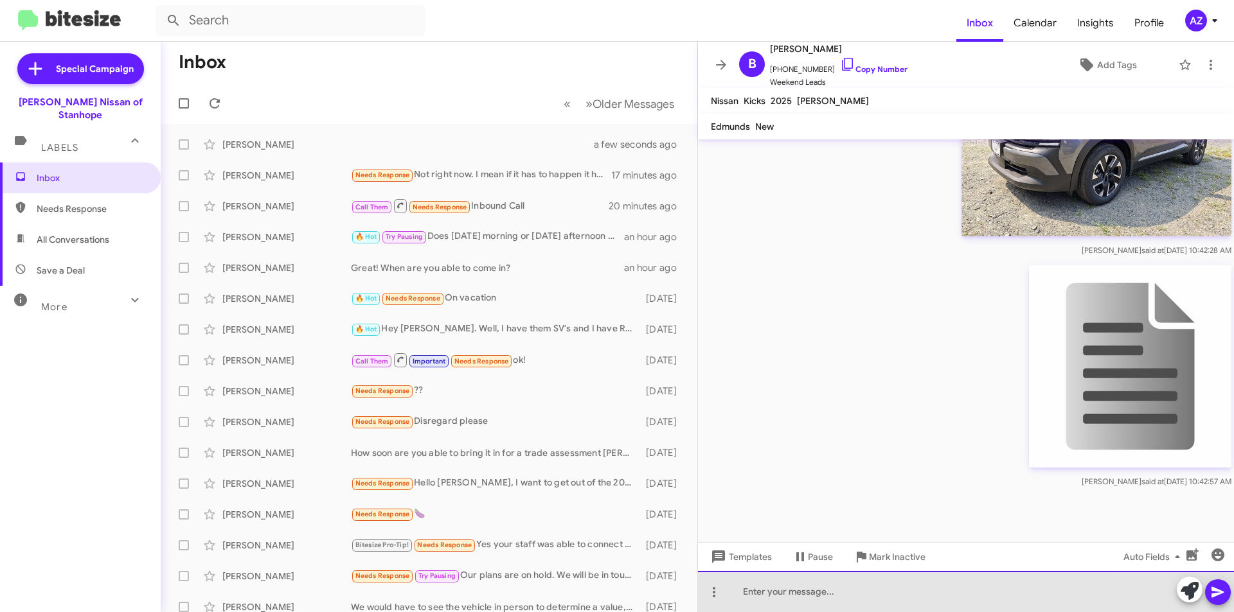
click at [763, 599] on div at bounding box center [966, 591] width 536 height 41
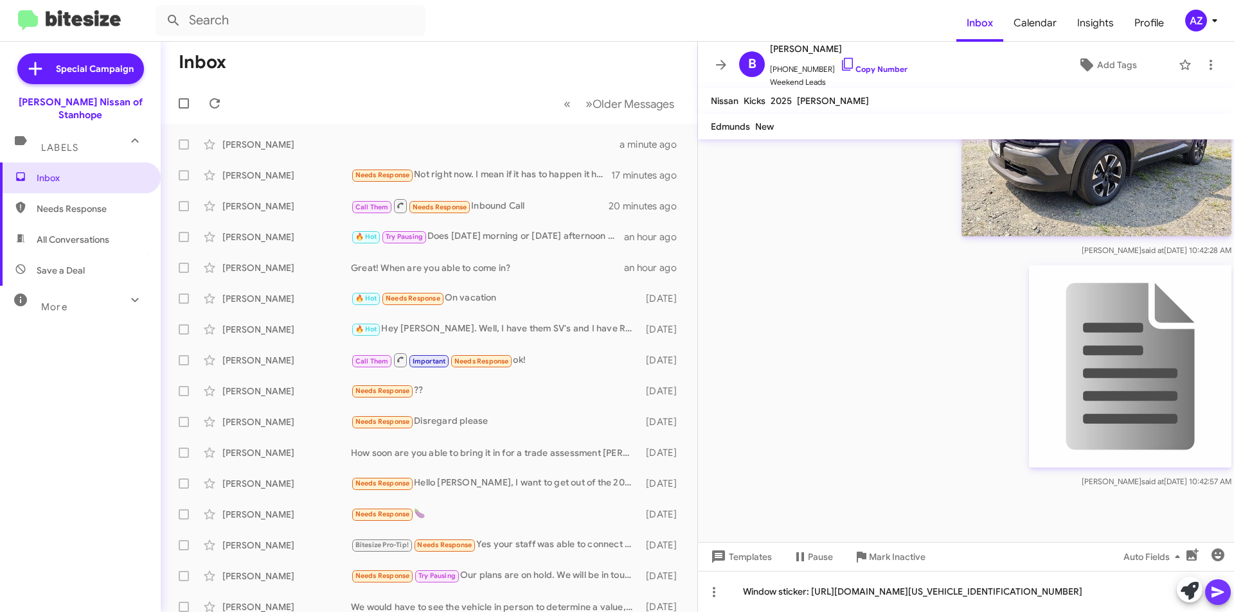
click at [1215, 597] on icon at bounding box center [1217, 592] width 15 height 15
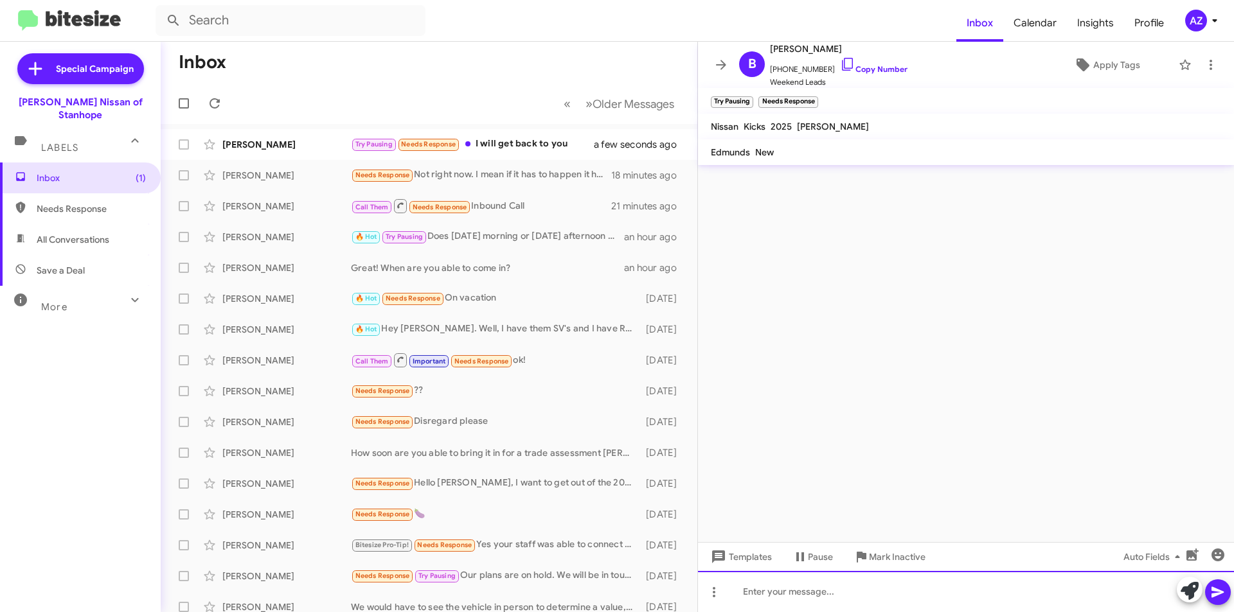
scroll to position [0, 0]
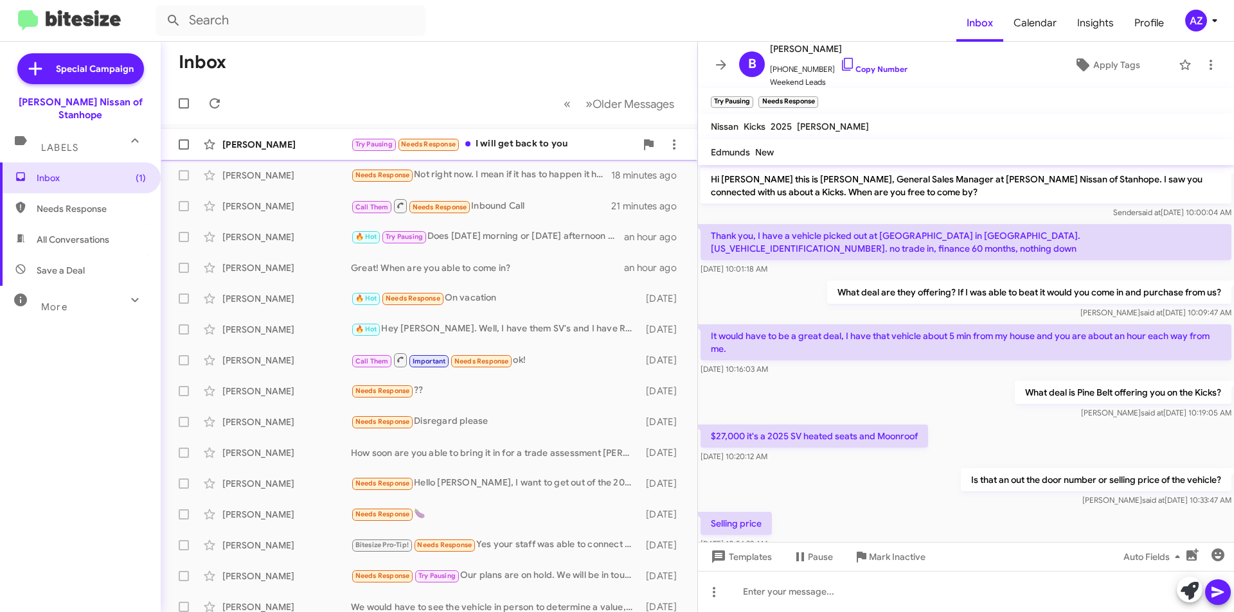
click at [297, 143] on div "[PERSON_NAME]" at bounding box center [286, 144] width 129 height 13
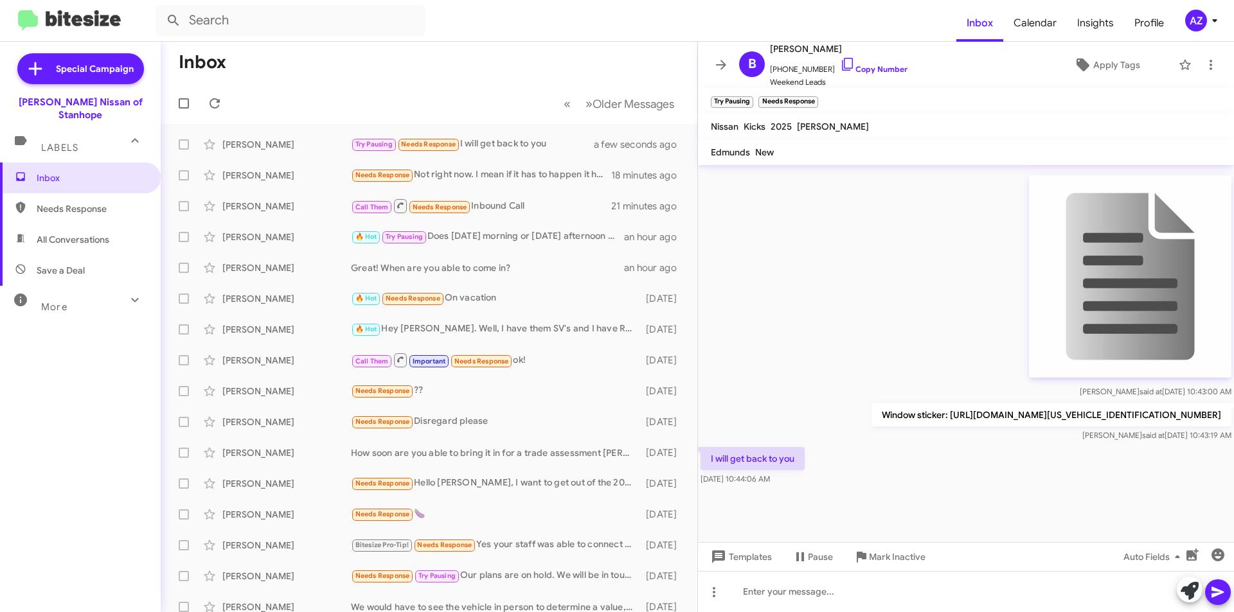
scroll to position [1470, 0]
